Goal: Use online tool/utility: Utilize a website feature to perform a specific function

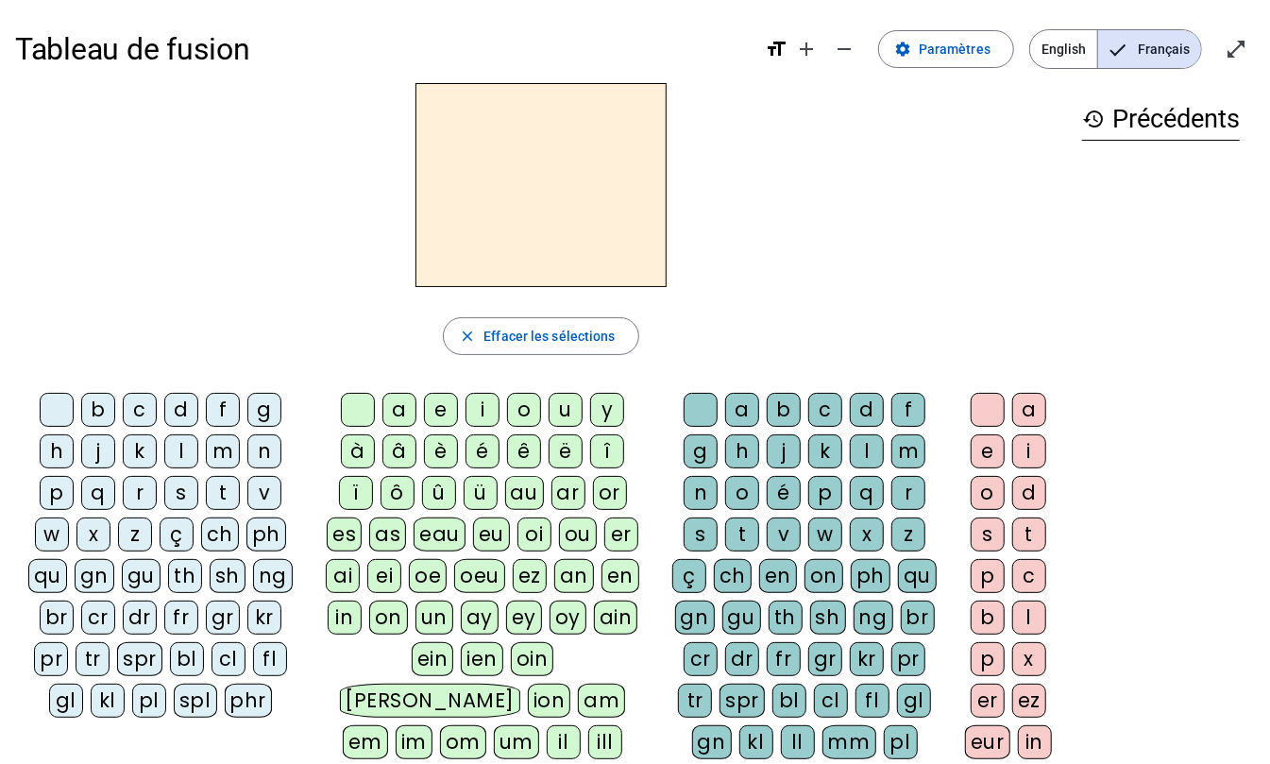
click at [397, 458] on div "â" at bounding box center [399, 451] width 34 height 34
click at [702, 502] on div "n" at bounding box center [701, 493] width 34 height 34
click at [989, 457] on div "e" at bounding box center [988, 451] width 34 height 34
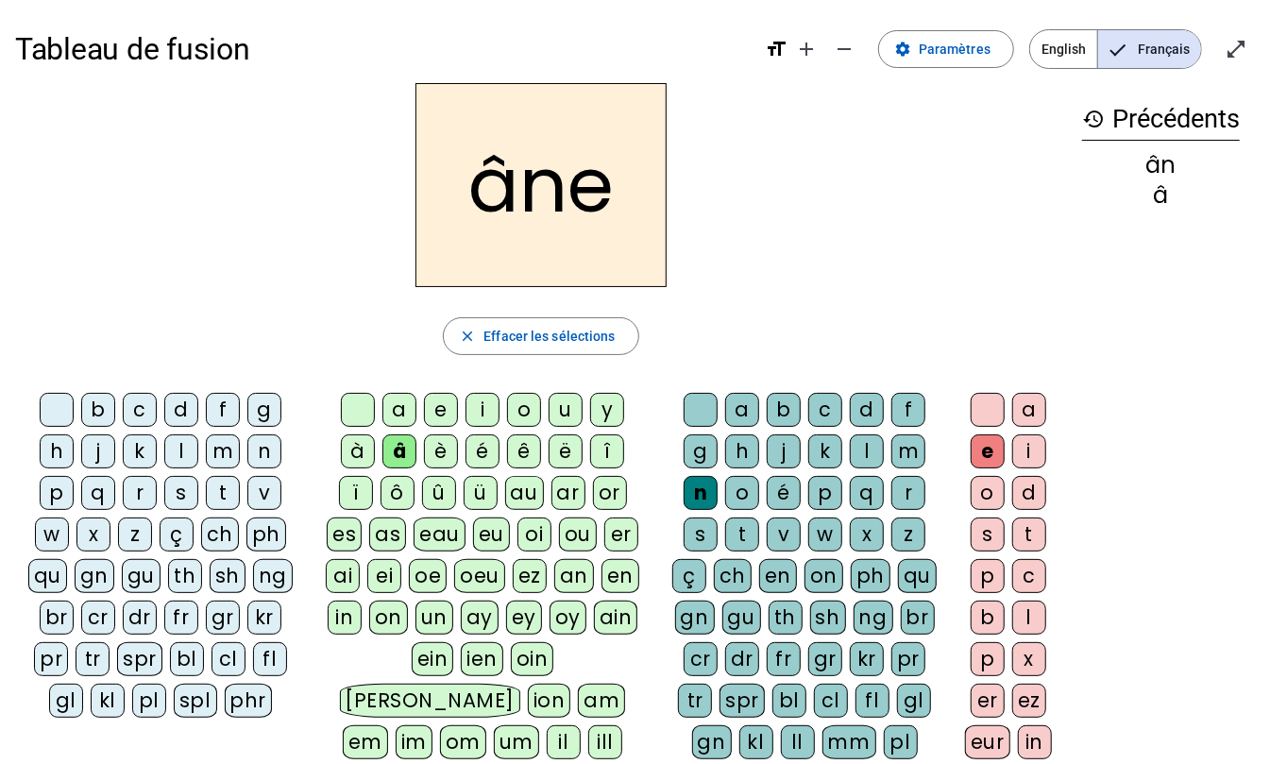
click at [904, 459] on div "m" at bounding box center [908, 451] width 34 height 34
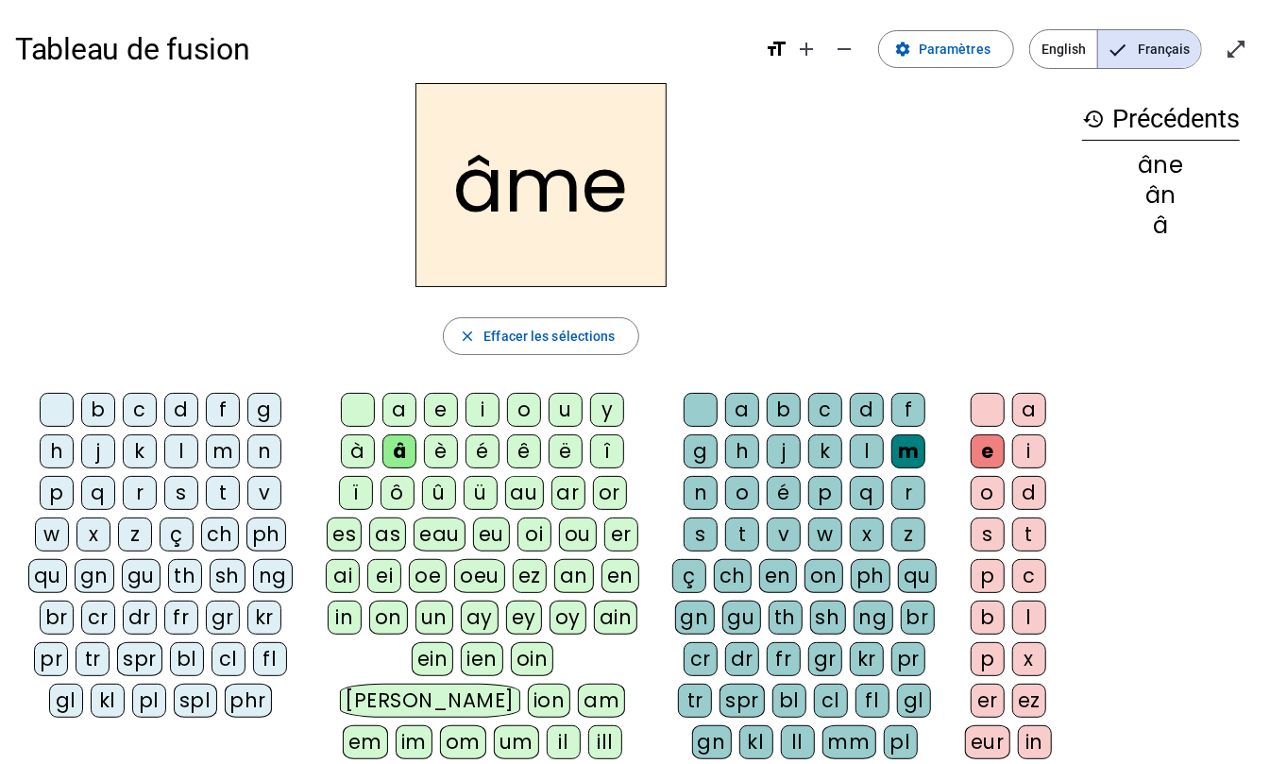
click at [696, 448] on div "g" at bounding box center [701, 451] width 34 height 34
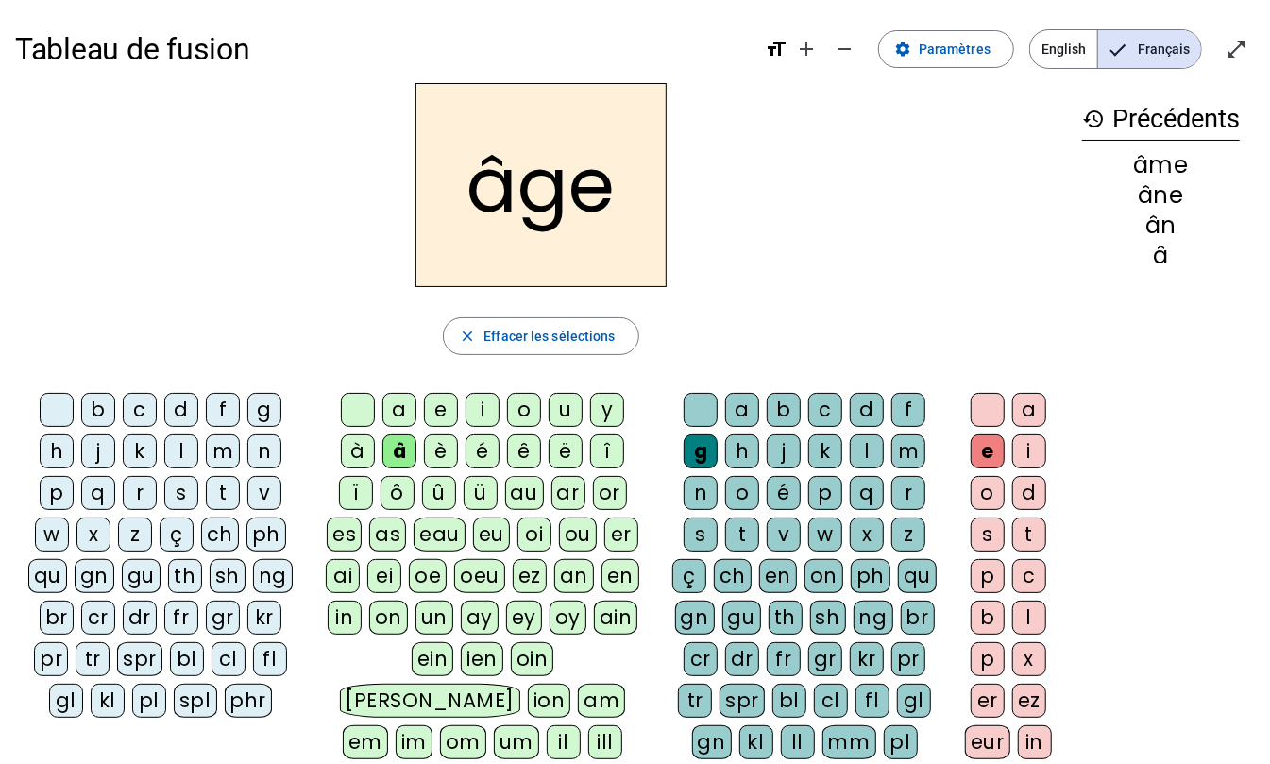
click at [397, 446] on div "â" at bounding box center [399, 451] width 34 height 34
click at [398, 413] on div "a" at bounding box center [399, 410] width 34 height 34
click at [55, 499] on div "p" at bounding box center [57, 493] width 34 height 34
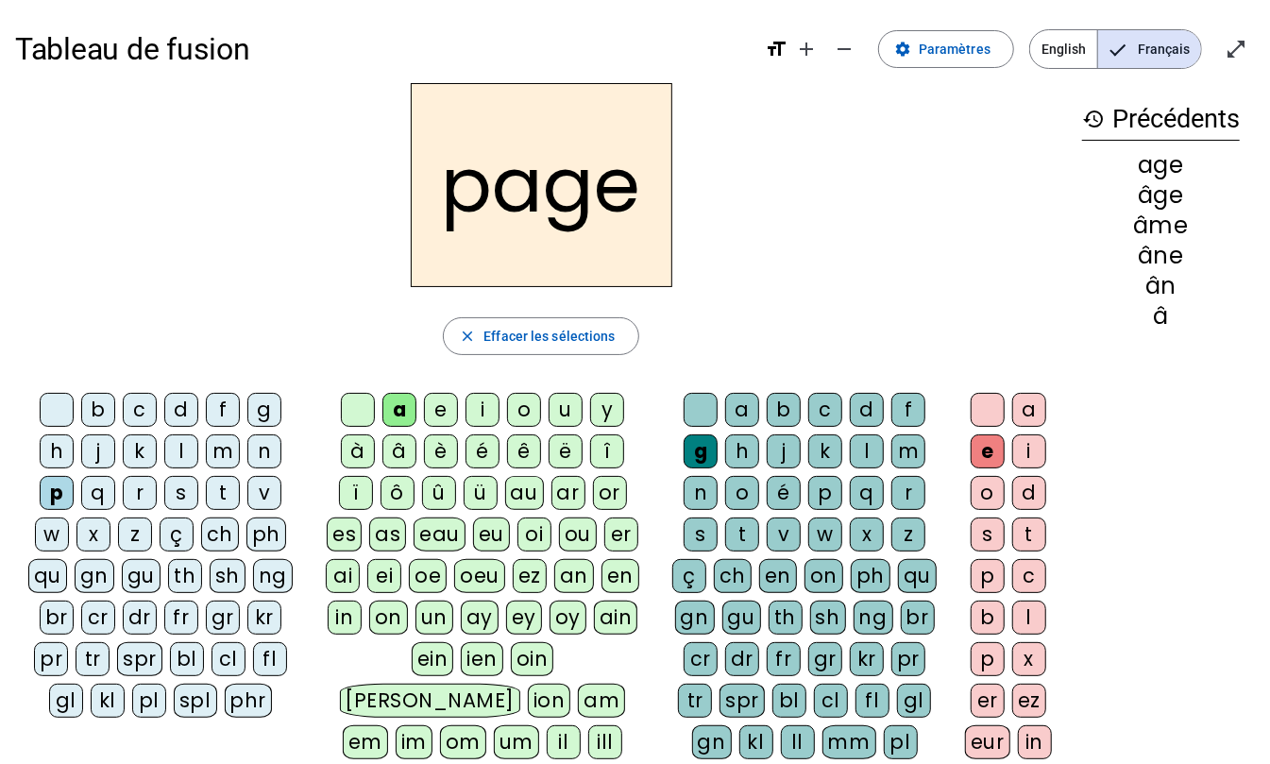
click at [176, 496] on div "s" at bounding box center [181, 493] width 34 height 34
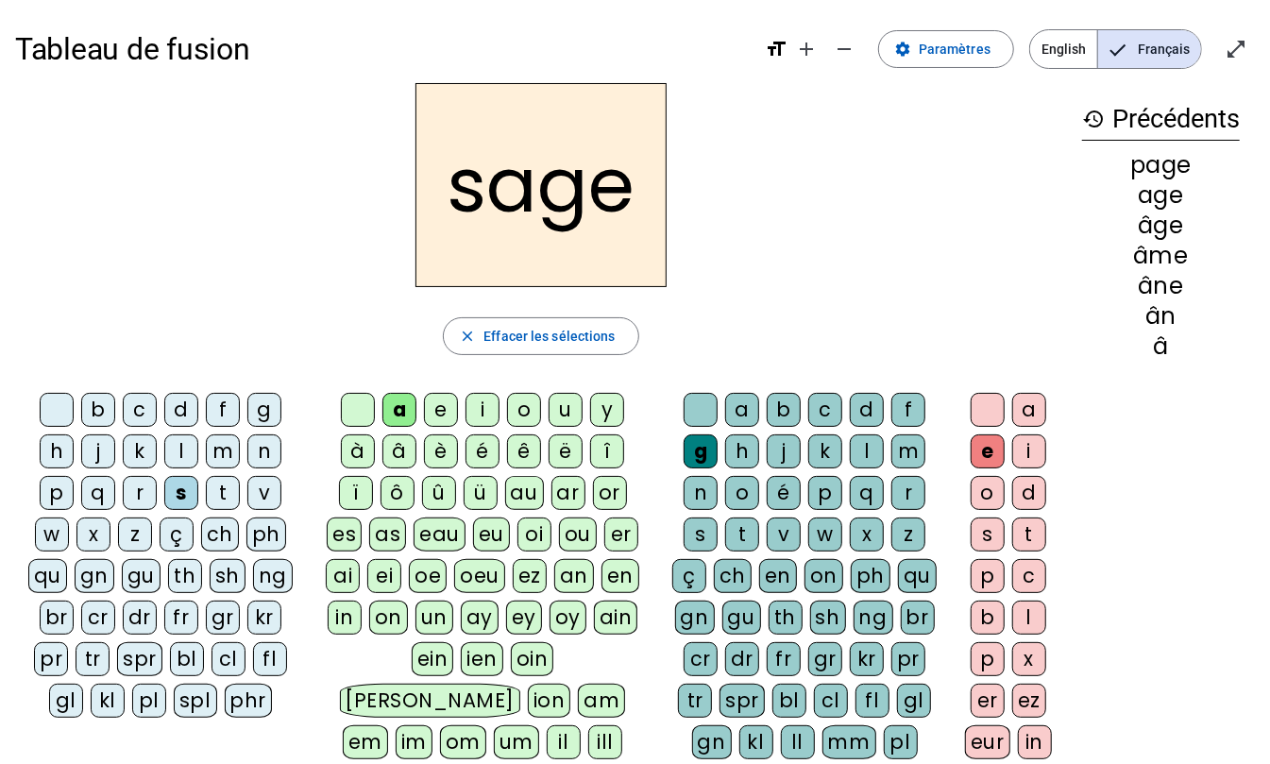
click at [270, 458] on div "n" at bounding box center [264, 451] width 34 height 34
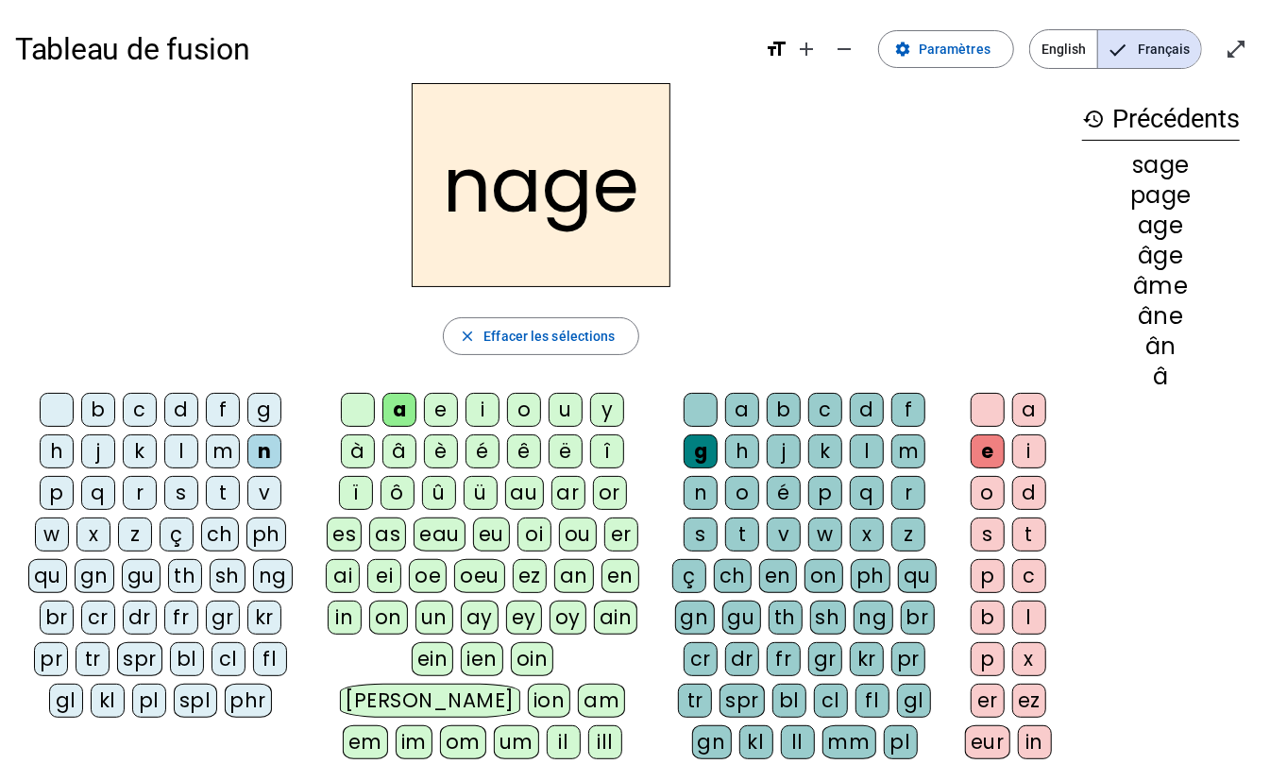
click at [228, 451] on div "m" at bounding box center [223, 451] width 34 height 34
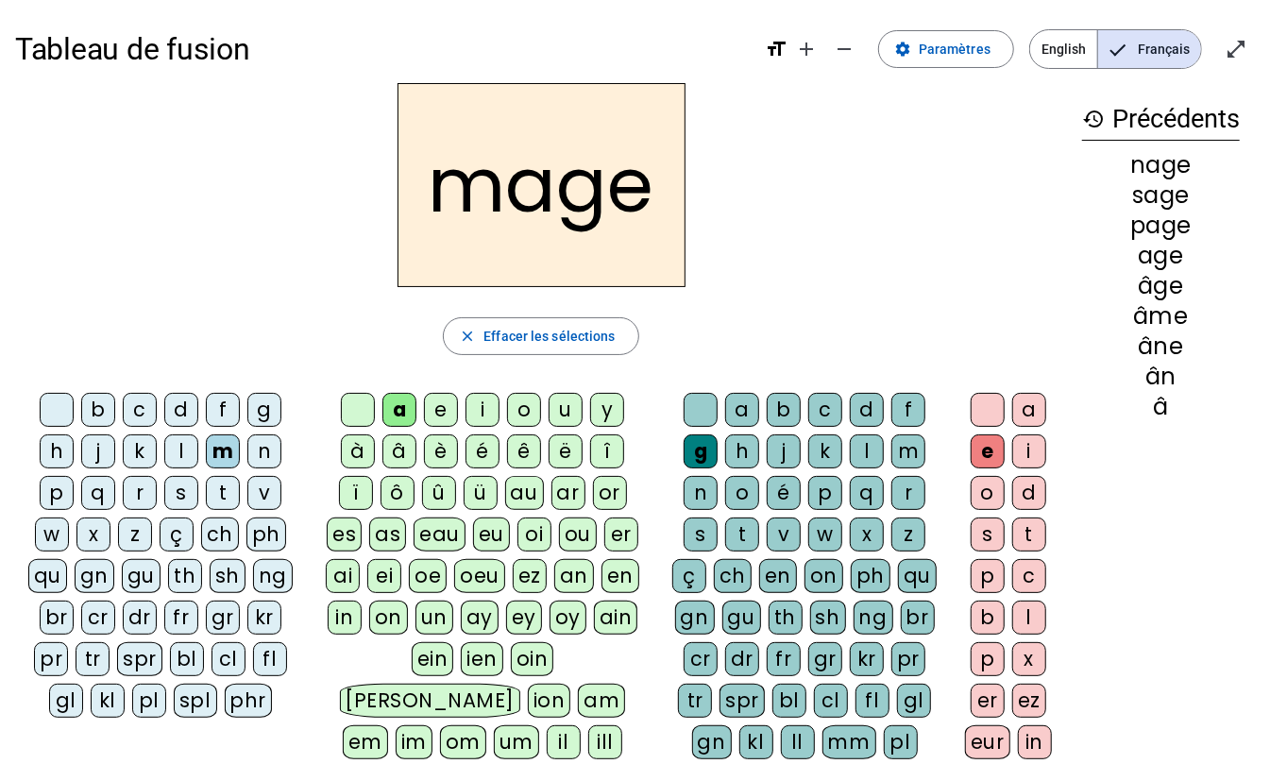
click at [560, 415] on div "u" at bounding box center [566, 410] width 34 height 34
click at [176, 453] on div "l" at bounding box center [181, 451] width 34 height 34
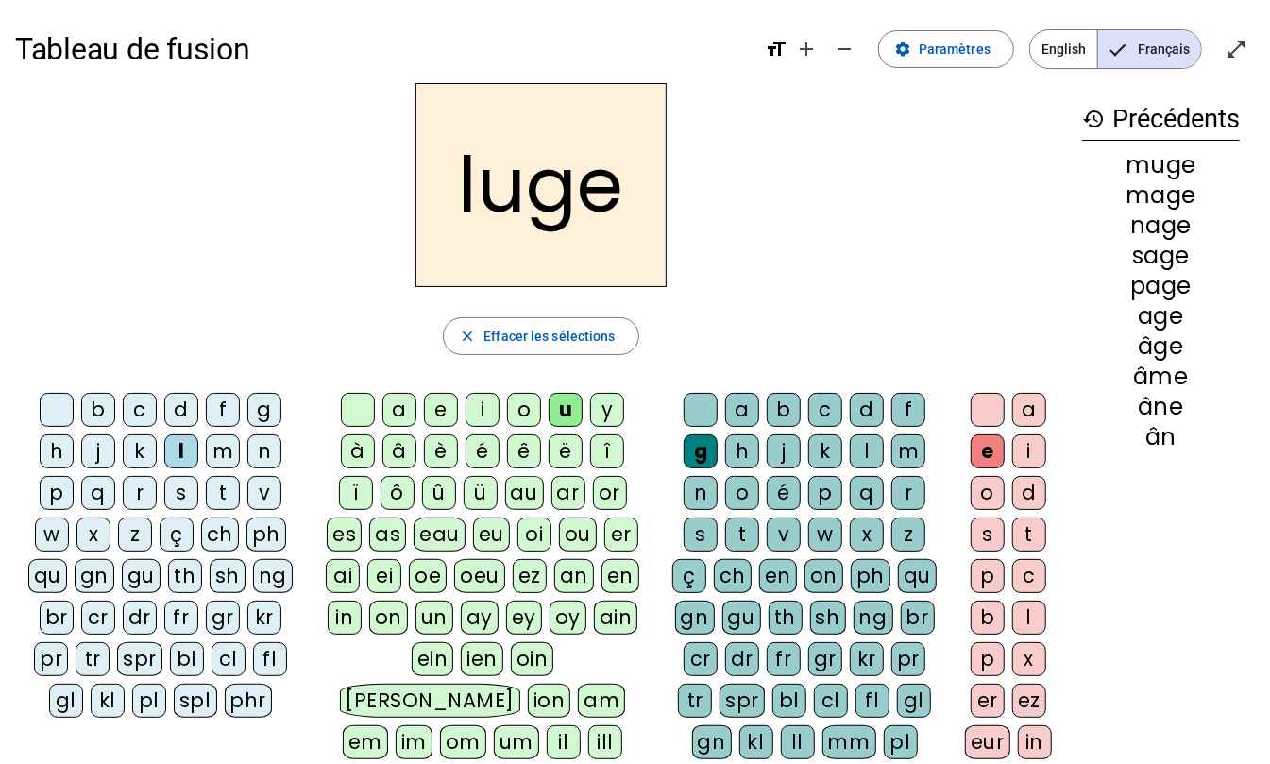
click at [519, 416] on div "o" at bounding box center [524, 410] width 34 height 34
